Goal: Task Accomplishment & Management: Manage account settings

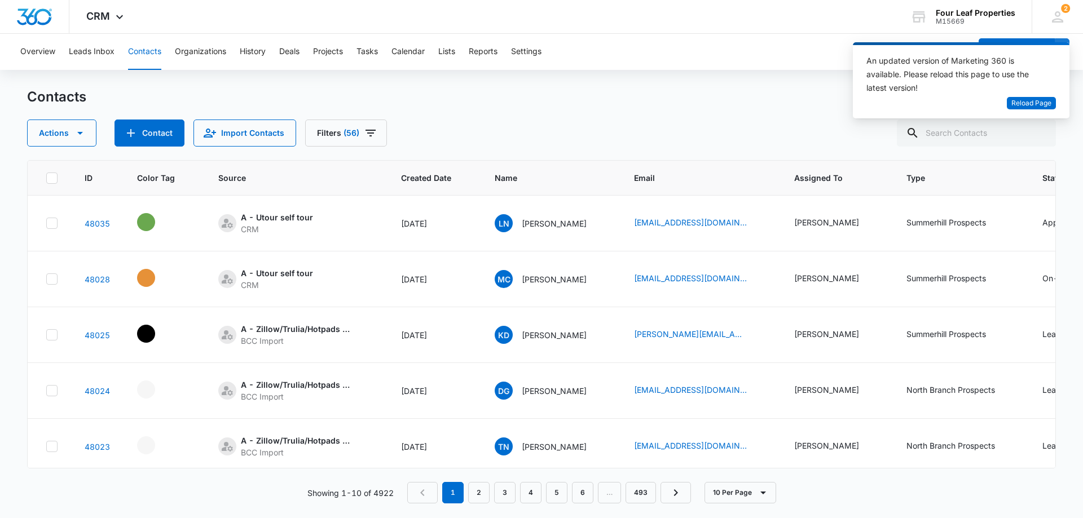
scroll to position [0, 207]
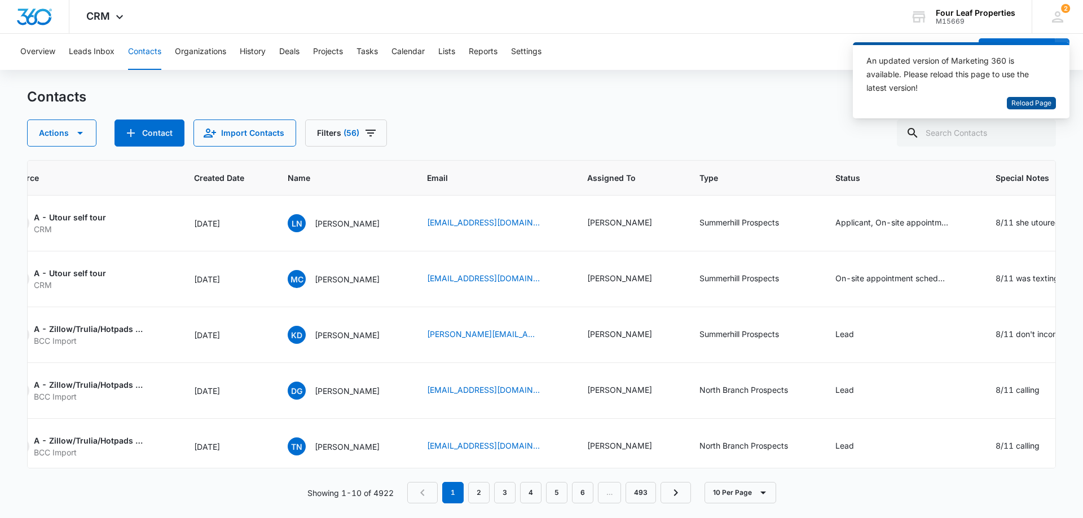
click at [1032, 100] on span "Reload Page" at bounding box center [1031, 103] width 40 height 11
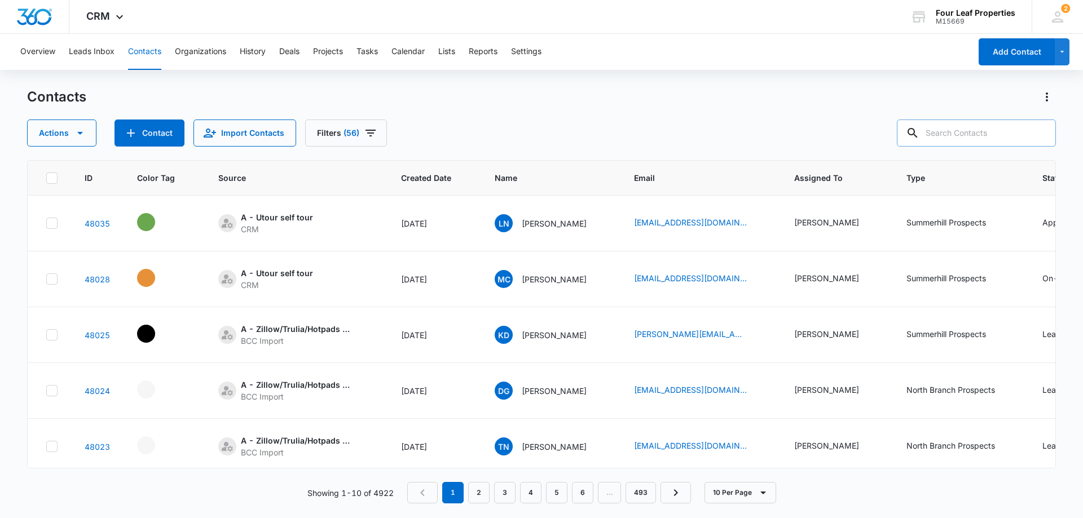
click at [951, 136] on input "text" at bounding box center [976, 133] width 159 height 27
type input "a"
type input ","
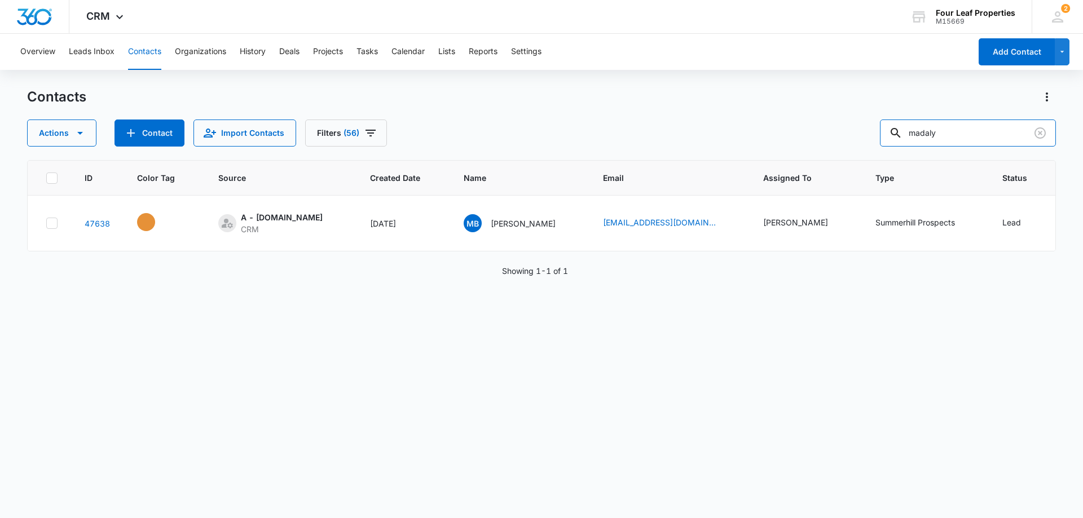
drag, startPoint x: 961, startPoint y: 129, endPoint x: 834, endPoint y: 133, distance: 126.4
click at [834, 133] on div "Actions Contact Import Contacts Filters (56) madaly" at bounding box center [541, 133] width 1029 height 27
paste input "[EMAIL_ADDRESS][DOMAIN_NAME]"
type input "[EMAIL_ADDRESS][DOMAIN_NAME]"
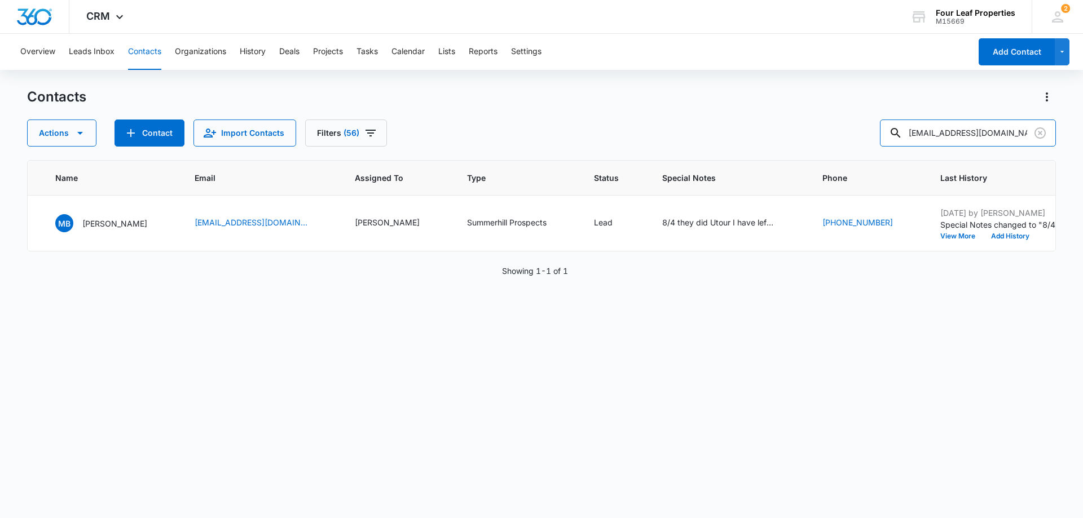
scroll to position [0, 410]
click at [780, 220] on icon "Special Notes - 8/4 they did Utour I have left message for them. 7/29 TT her 1 …" at bounding box center [787, 224] width 14 height 14
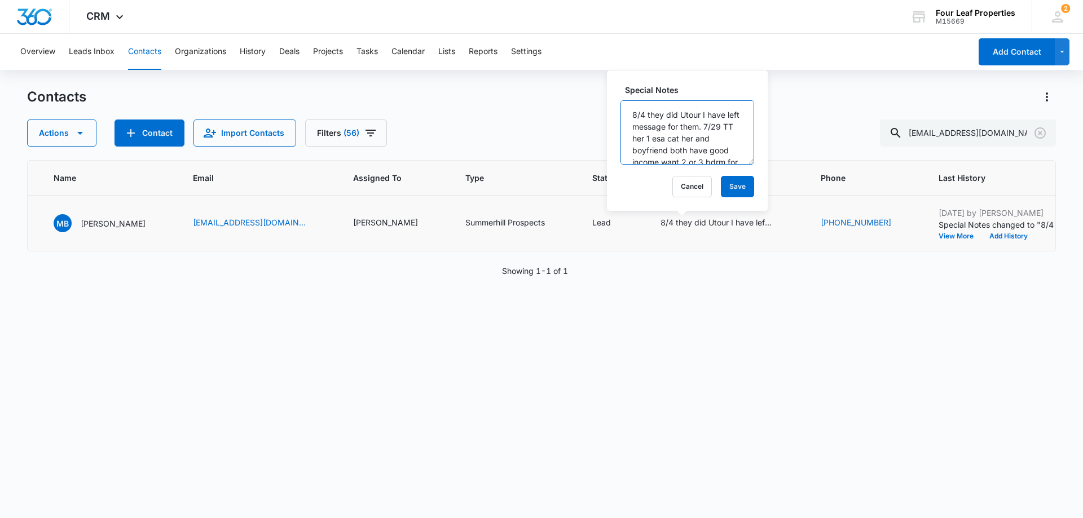
click at [629, 114] on textarea "8/4 they did Utour I have left message for them. 7/29 TT her 1 esa cat her and …" at bounding box center [687, 132] width 134 height 64
type textarea "8/11 she emailed me back wanting to rent 711 for [DATE]. Told her I would let h…"
click at [724, 184] on button "Save" at bounding box center [737, 186] width 33 height 21
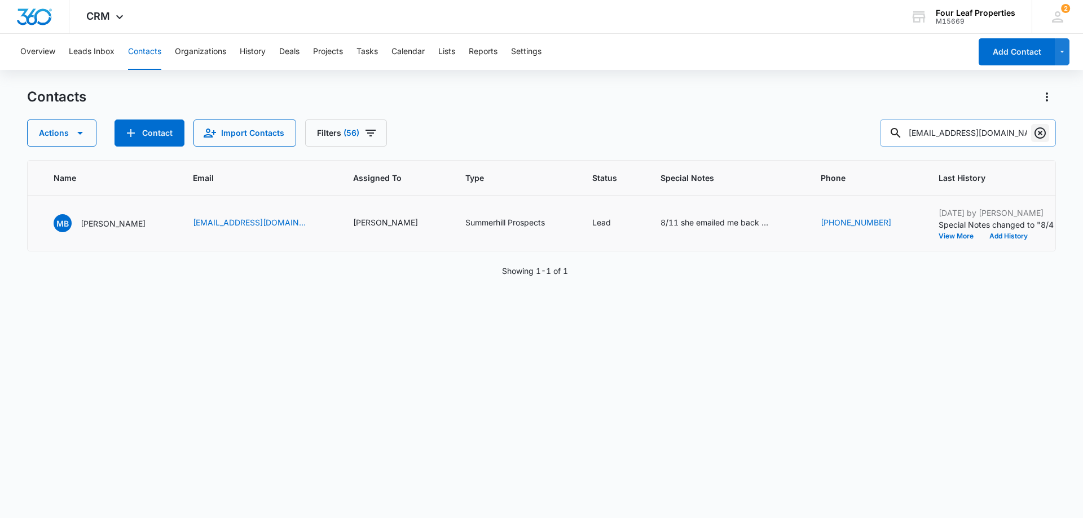
click at [1036, 133] on icon "Clear" at bounding box center [1040, 133] width 14 height 14
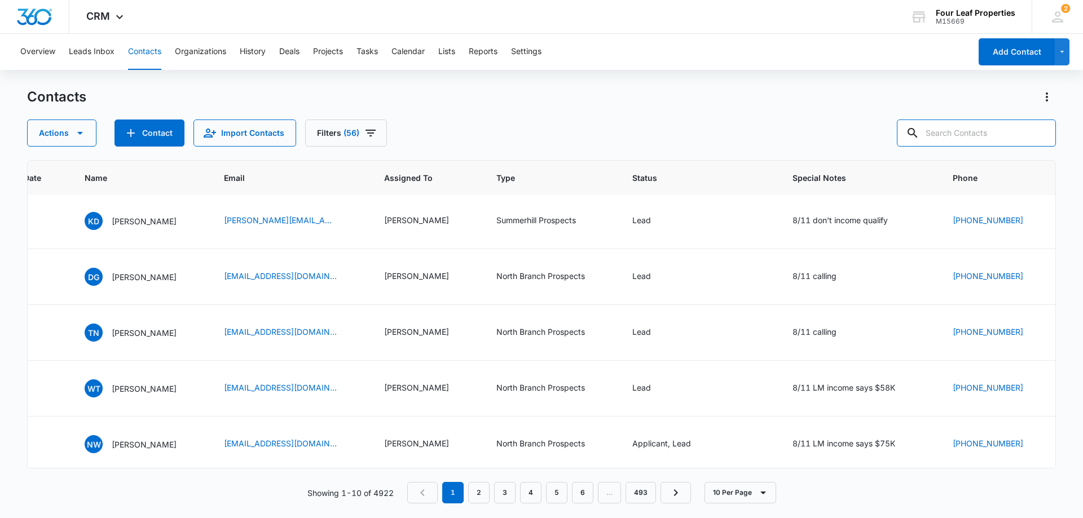
scroll to position [0, 410]
